Goal: Task Accomplishment & Management: Use online tool/utility

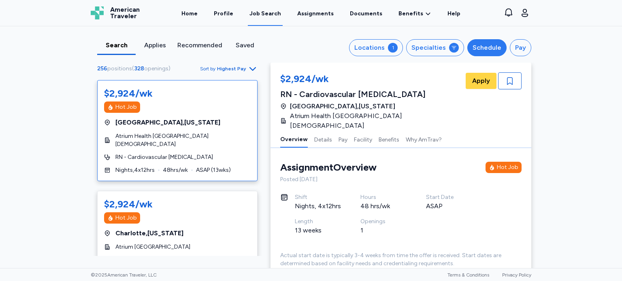
click at [486, 45] on div "Schedule" at bounding box center [486, 48] width 29 height 10
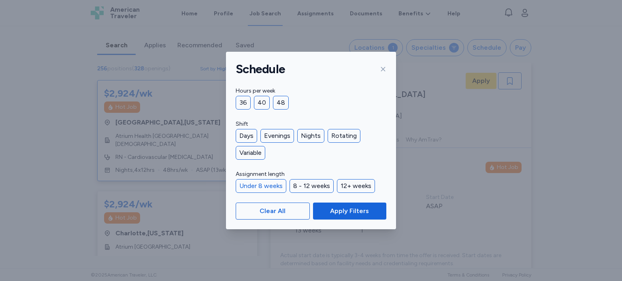
click at [266, 184] on div "Under 8 weeks" at bounding box center [261, 186] width 51 height 14
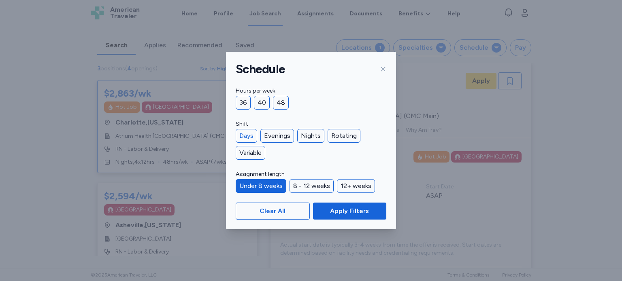
click at [247, 133] on div "Days" at bounding box center [246, 136] width 21 height 14
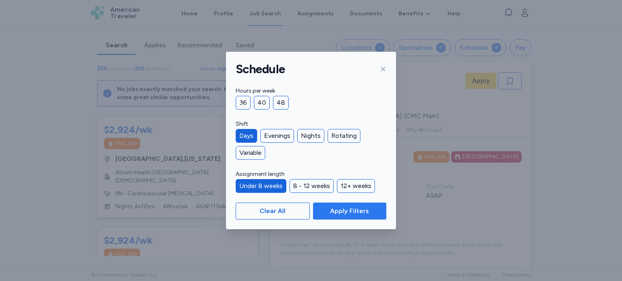
click at [362, 215] on span "Apply Filters" at bounding box center [349, 211] width 39 height 10
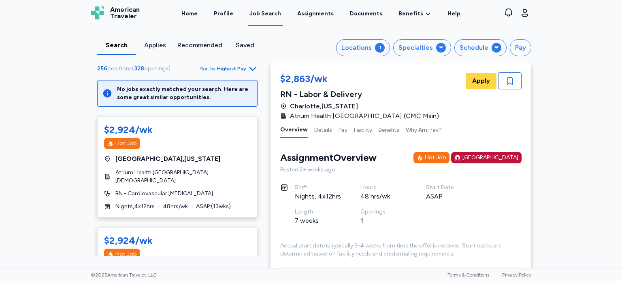
click at [73, 72] on div "Search Applies Recommended Saved Locations 1 Specialties Schedule Pay 256 posit…" at bounding box center [311, 147] width 622 height 242
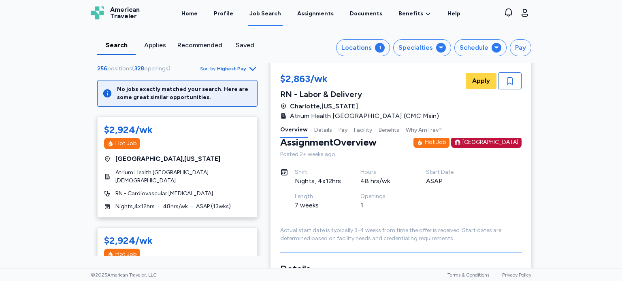
scroll to position [16, 0]
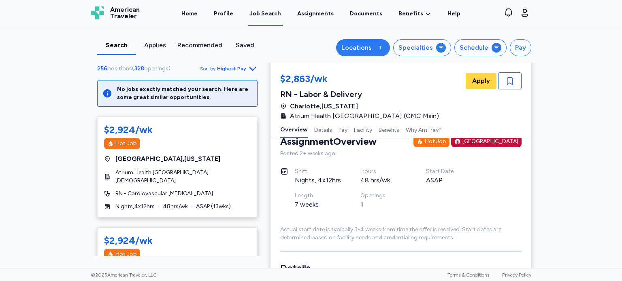
click at [370, 55] on button "Locations 1" at bounding box center [363, 47] width 54 height 17
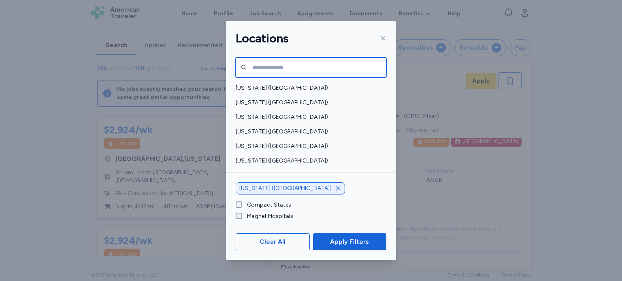
click at [328, 62] on input "text" at bounding box center [311, 67] width 151 height 20
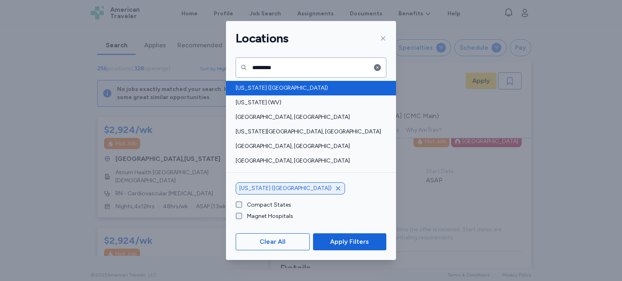
click at [258, 86] on span "[US_STATE] ([GEOGRAPHIC_DATA])" at bounding box center [309, 88] width 146 height 8
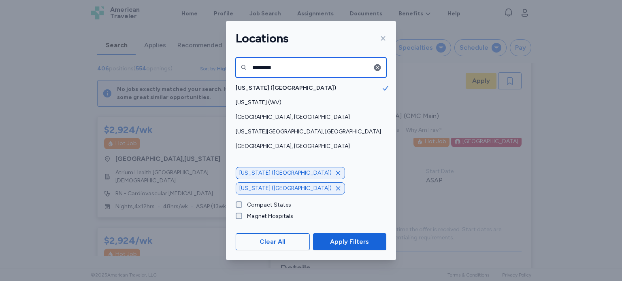
click at [296, 57] on input "********" at bounding box center [311, 67] width 151 height 20
type input "*"
type input "****"
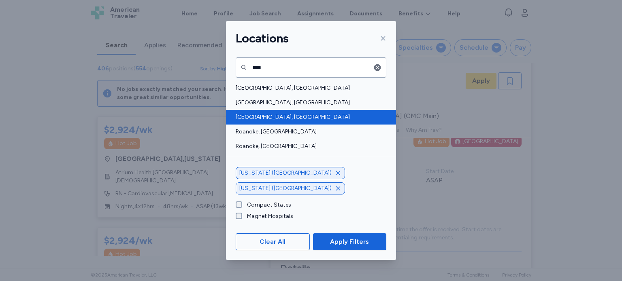
click at [273, 112] on div "[GEOGRAPHIC_DATA], [GEOGRAPHIC_DATA]" at bounding box center [311, 117] width 170 height 15
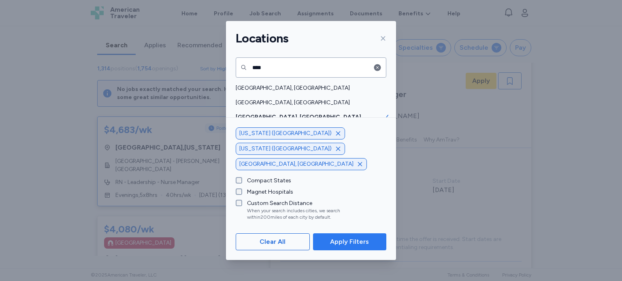
scroll to position [1, 0]
click at [360, 243] on span "Apply Filters" at bounding box center [349, 242] width 39 height 10
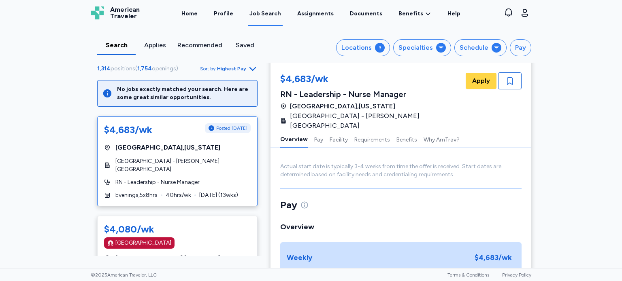
scroll to position [96, 0]
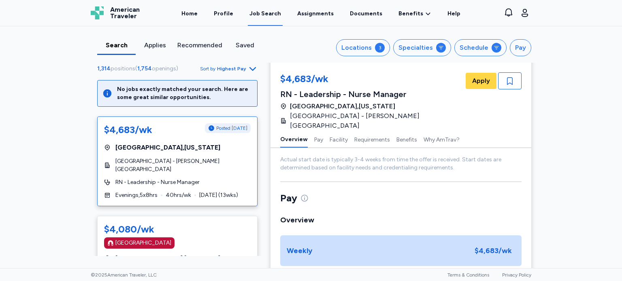
click at [28, 173] on div "Search Applies Recommended Saved Locations 3 Specialties Schedule Pay 1,314 pos…" at bounding box center [311, 147] width 622 height 242
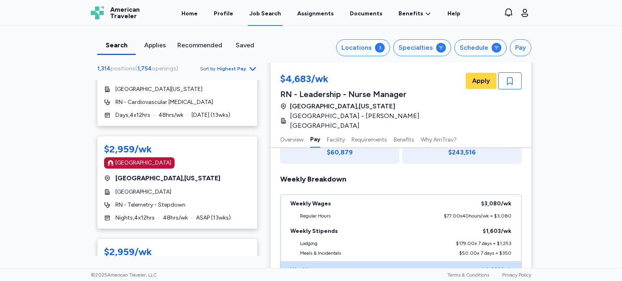
scroll to position [3361, 0]
click at [581, 72] on div "Search Applies Recommended Saved Locations 3 Specialties Schedule Pay 1,314 pos…" at bounding box center [311, 147] width 622 height 242
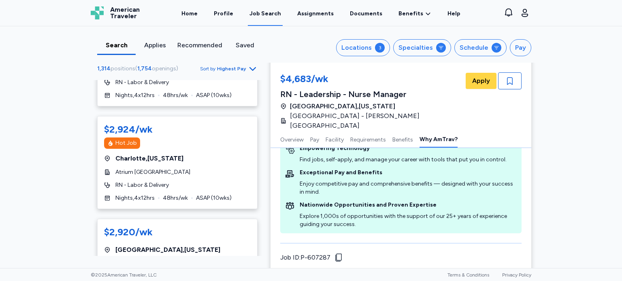
scroll to position [4838, 0]
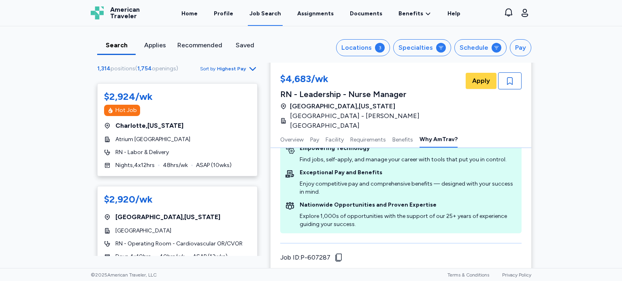
click at [248, 278] on icon "Go to next 50 jobs" at bounding box center [253, 283] width 10 height 10
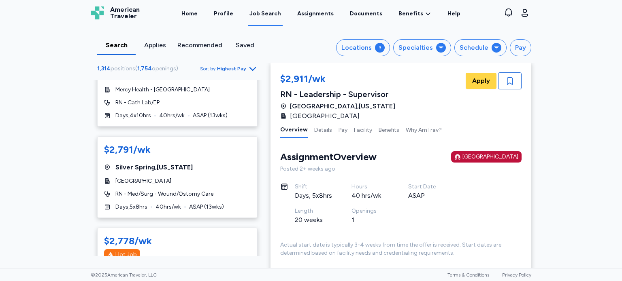
scroll to position [4625, 0]
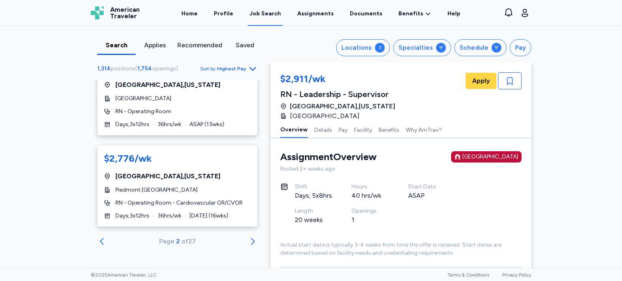
click at [153, 46] on div "Applies" at bounding box center [155, 45] width 32 height 10
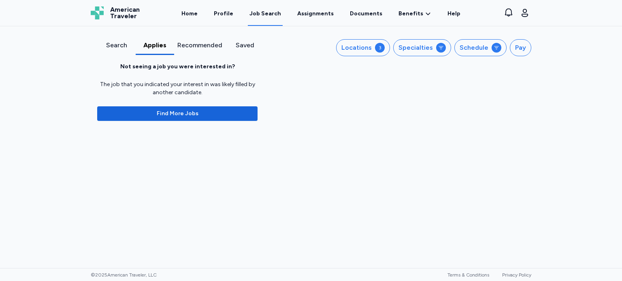
click at [204, 43] on div "Recommended" at bounding box center [199, 45] width 45 height 10
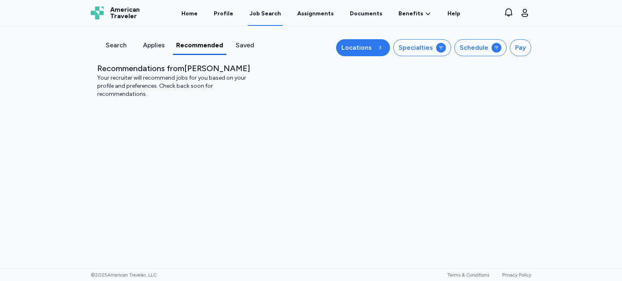
click at [366, 41] on button "Locations 3" at bounding box center [363, 47] width 54 height 17
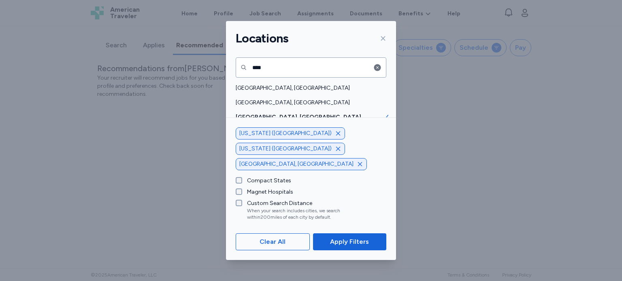
click at [335, 137] on icon "button" at bounding box center [338, 133] width 6 height 6
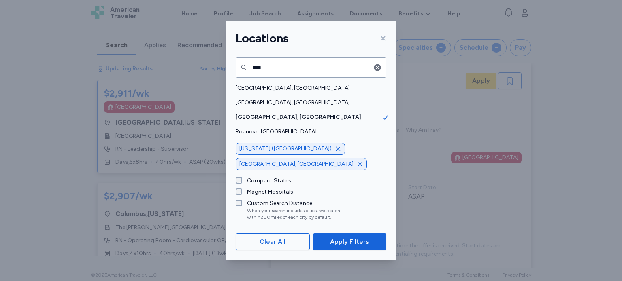
scroll to position [1, 0]
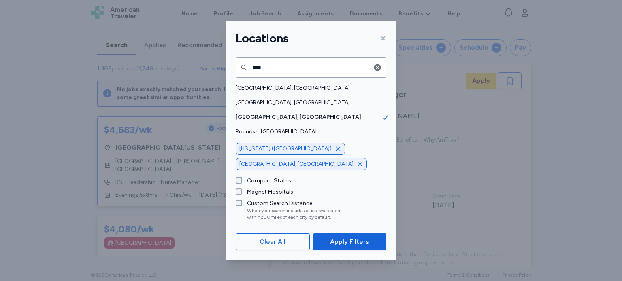
click at [335, 152] on icon "button" at bounding box center [338, 149] width 6 height 6
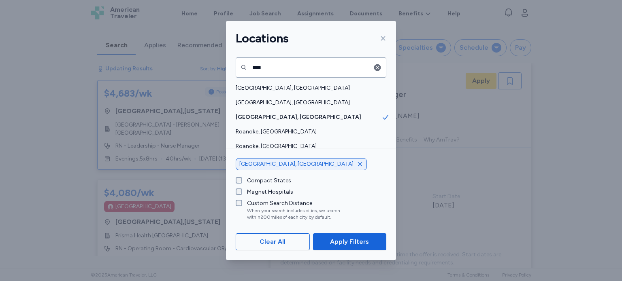
click at [266, 181] on label "Compact States" at bounding box center [266, 181] width 49 height 8
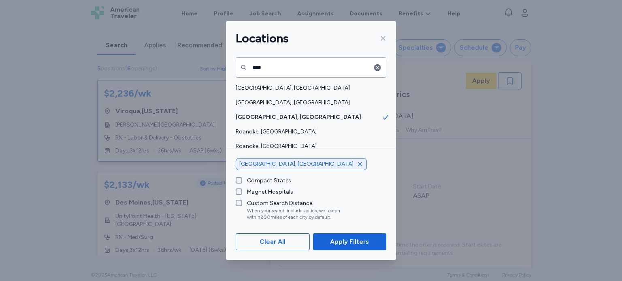
click at [266, 206] on div "Custom Search Distance" at bounding box center [310, 204] width 126 height 8
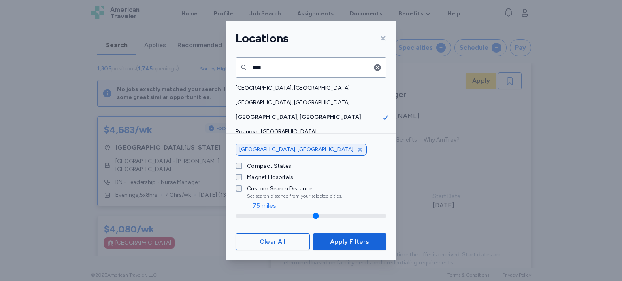
drag, startPoint x: 306, startPoint y: 215, endPoint x: 261, endPoint y: 222, distance: 45.1
type input "**"
click at [261, 218] on input "range" at bounding box center [311, 216] width 151 height 3
click at [344, 242] on span "Apply Filters" at bounding box center [349, 242] width 39 height 10
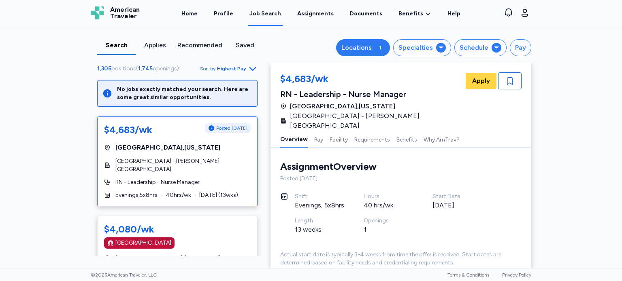
click at [371, 51] on div "Locations" at bounding box center [356, 48] width 30 height 10
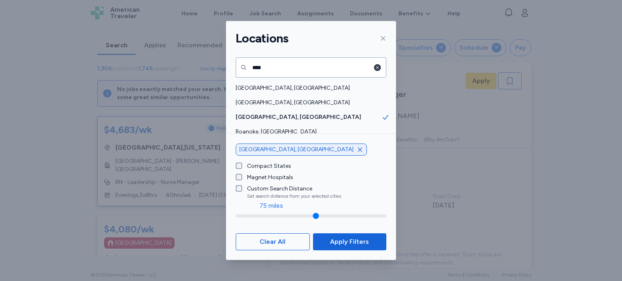
click at [375, 70] on icon "button" at bounding box center [377, 68] width 8 height 8
click at [358, 149] on icon "button" at bounding box center [360, 150] width 4 height 4
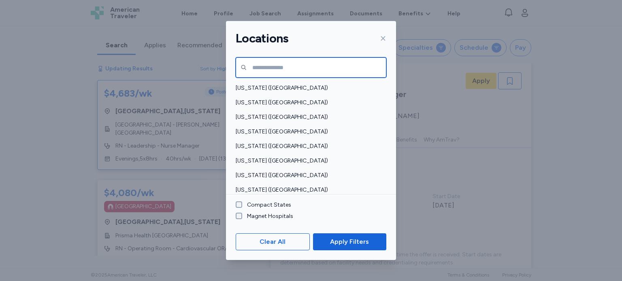
click at [272, 69] on input "text" at bounding box center [311, 67] width 151 height 20
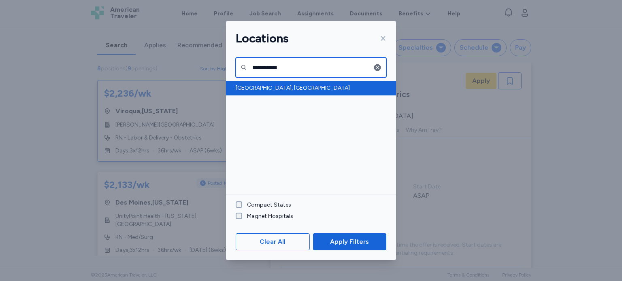
type input "**********"
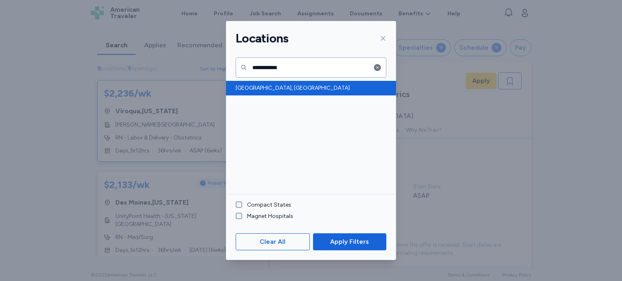
click at [257, 89] on span "[GEOGRAPHIC_DATA], [GEOGRAPHIC_DATA]" at bounding box center [309, 88] width 146 height 8
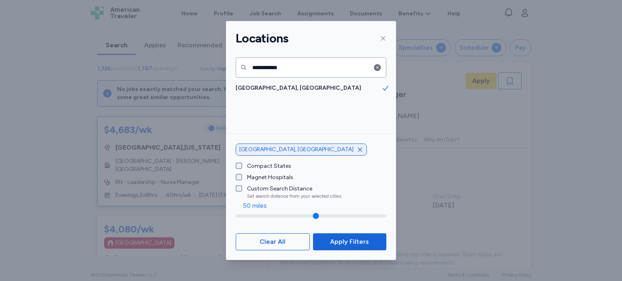
type input "**"
click at [251, 217] on input "range" at bounding box center [311, 216] width 151 height 3
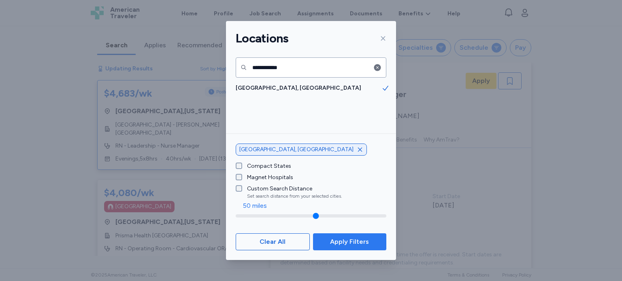
click at [351, 239] on span "Apply Filters" at bounding box center [349, 242] width 39 height 10
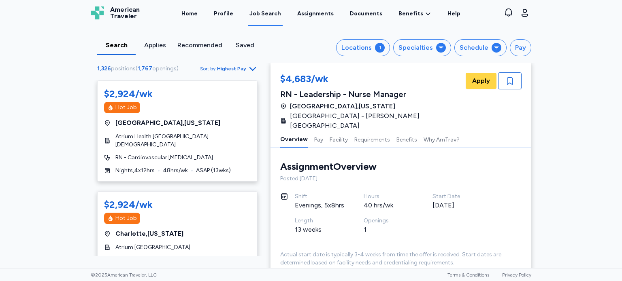
scroll to position [4846, 0]
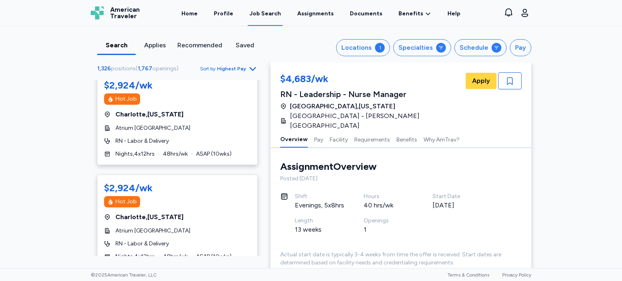
click at [181, 278] on div "Page 1 of 27" at bounding box center [177, 283] width 36 height 10
click at [248, 68] on icon "button" at bounding box center [253, 69] width 10 height 10
click at [251, 279] on icon "Go to next 50 jobs" at bounding box center [253, 282] width 4 height 6
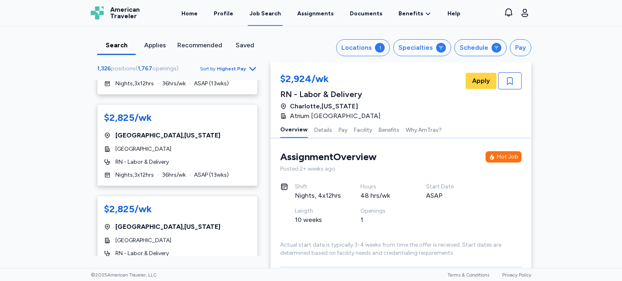
scroll to position [4675, 0]
